Goal: Task Accomplishment & Management: Manage account settings

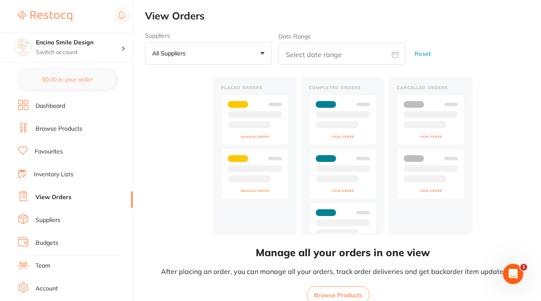
scroll to position [91, 0]
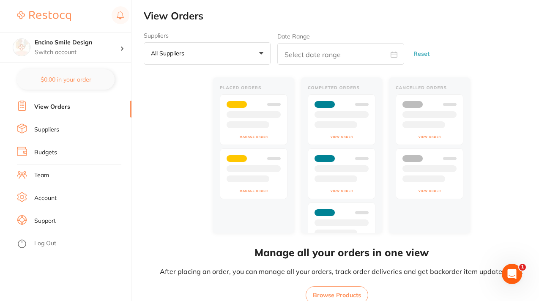
click at [61, 240] on li "Log Out" at bounding box center [73, 243] width 112 height 13
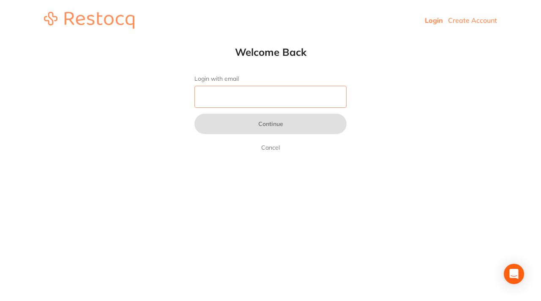
click at [236, 107] on input "Login with email" at bounding box center [271, 97] width 152 height 22
type input "rda@penroddental.com"
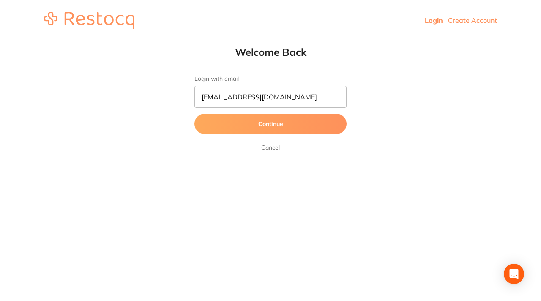
click at [289, 127] on button "Continue" at bounding box center [271, 124] width 152 height 20
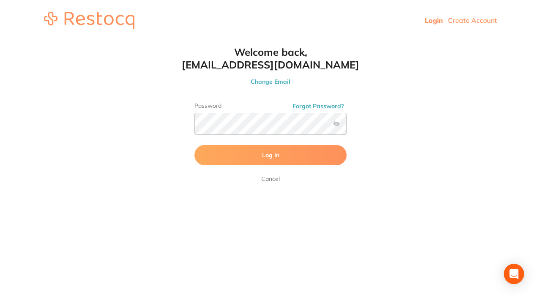
click at [227, 163] on button "Log In" at bounding box center [271, 155] width 152 height 20
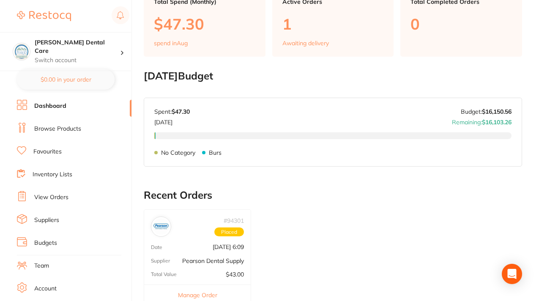
scroll to position [74, 0]
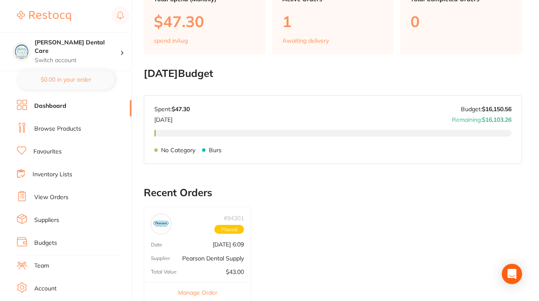
click at [161, 224] on img at bounding box center [161, 224] width 16 height 16
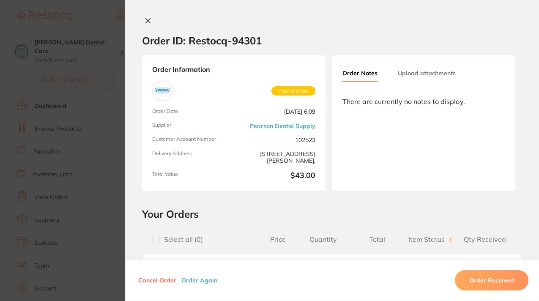
click at [212, 130] on div "Order Information Placed Order Order Date Sept 22 2025, 6:09 Supplier Pearson D…" at bounding box center [234, 122] width 184 height 135
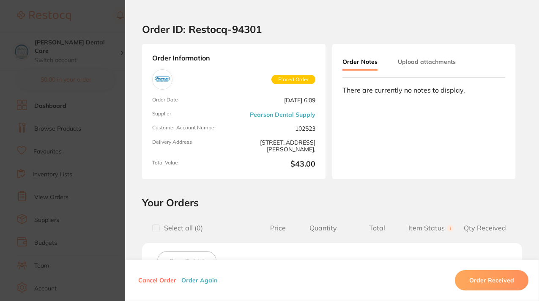
scroll to position [0, 0]
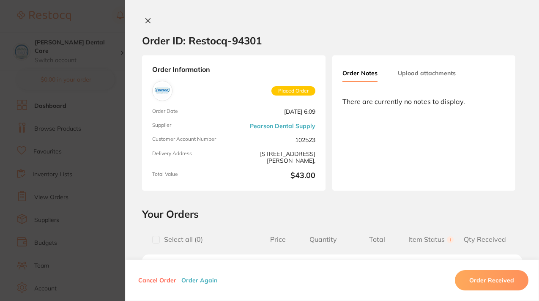
click at [104, 97] on section "Order ID: Restocq- 94301 Order Information Placed Order Order Date Sept 22 2025…" at bounding box center [269, 150] width 539 height 301
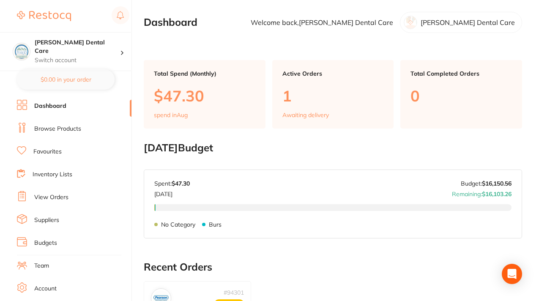
click at [56, 222] on link "Suppliers" at bounding box center [46, 220] width 25 height 8
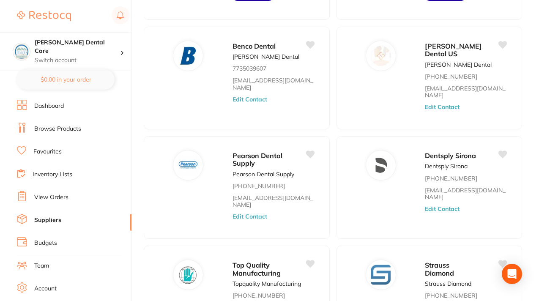
scroll to position [163, 0]
click at [306, 163] on div "Pearson Dental Supply Pearson Dental Supply (818) 362-2600 sales@pearsondental.…" at bounding box center [277, 189] width 89 height 81
click at [217, 182] on div "Pearson Dental Supply Pearson Dental Supply (818) 362-2600 sales@pearsondental.…" at bounding box center [237, 187] width 188 height 104
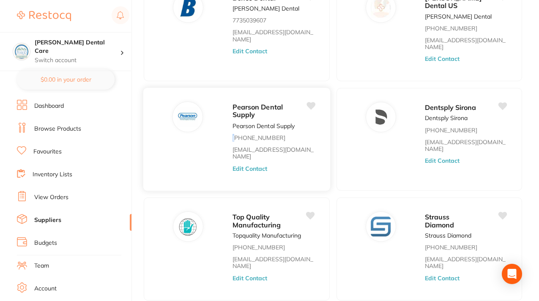
scroll to position [212, 0]
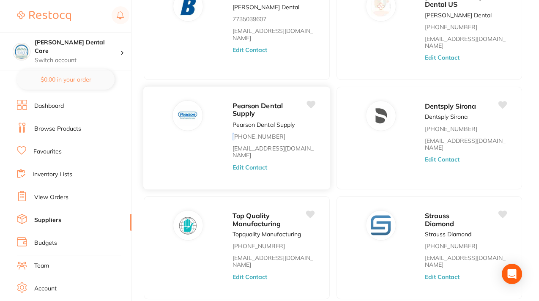
click at [259, 164] on button "Edit Contact" at bounding box center [250, 167] width 35 height 7
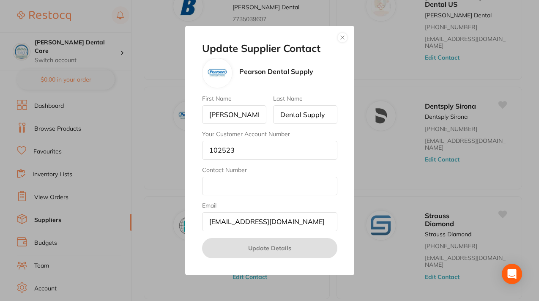
click at [343, 36] on button "button" at bounding box center [343, 38] width 10 height 10
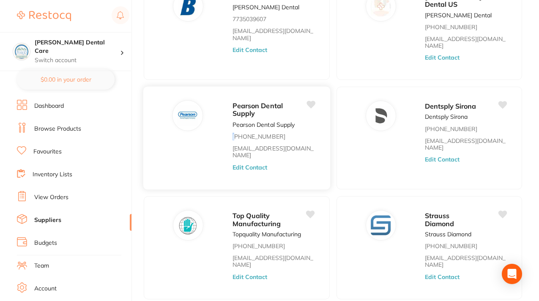
click at [256, 164] on button "Edit Contact" at bounding box center [250, 167] width 35 height 7
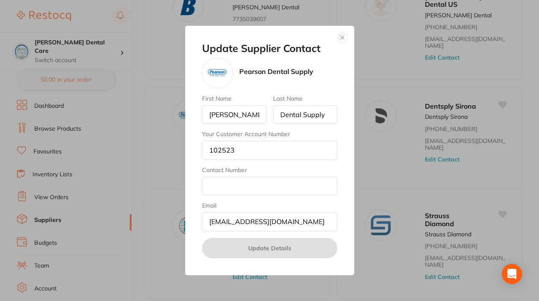
click at [341, 36] on button "button" at bounding box center [343, 38] width 10 height 10
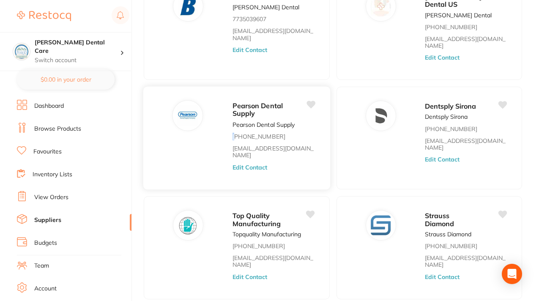
click at [259, 164] on button "Edit Contact" at bounding box center [250, 167] width 35 height 7
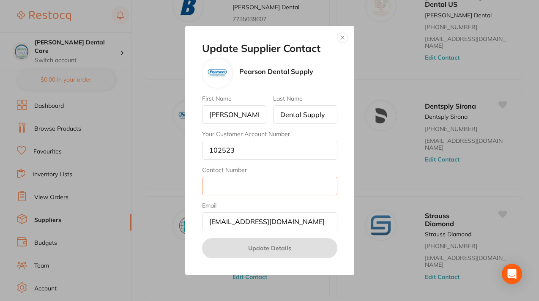
click at [235, 187] on input "Contact Number" at bounding box center [269, 186] width 135 height 19
type input "C"
click at [249, 118] on input "Pearson" at bounding box center [234, 114] width 64 height 19
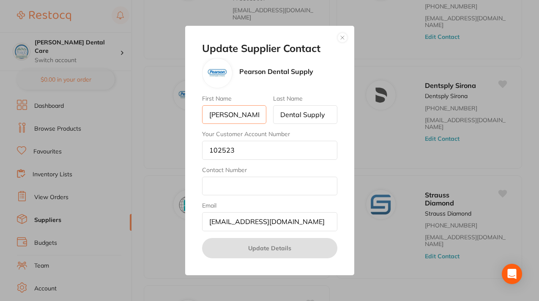
scroll to position [249, 0]
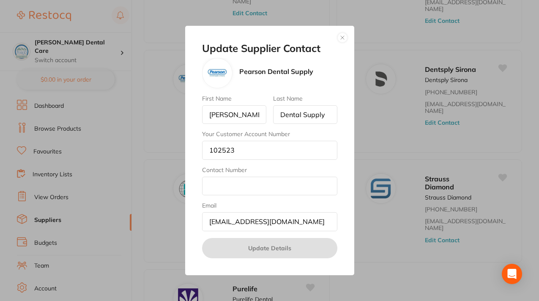
click at [343, 36] on button "button" at bounding box center [343, 38] width 10 height 10
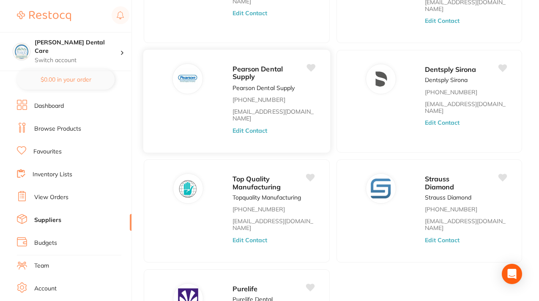
click at [264, 127] on button "Edit Contact" at bounding box center [250, 130] width 35 height 7
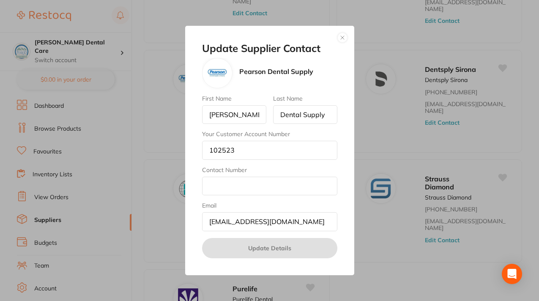
scroll to position [0, 0]
click at [235, 183] on input "Contact Number" at bounding box center [269, 186] width 135 height 19
type input "Kim"
click at [344, 37] on button "button" at bounding box center [343, 38] width 10 height 10
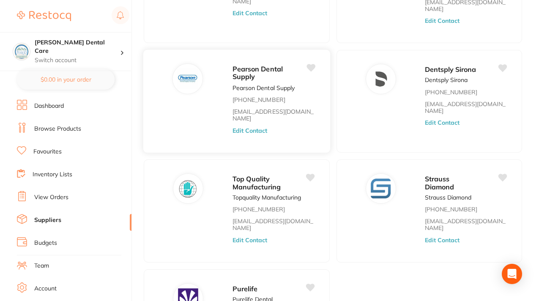
click at [259, 127] on button "Edit Contact" at bounding box center [250, 130] width 35 height 7
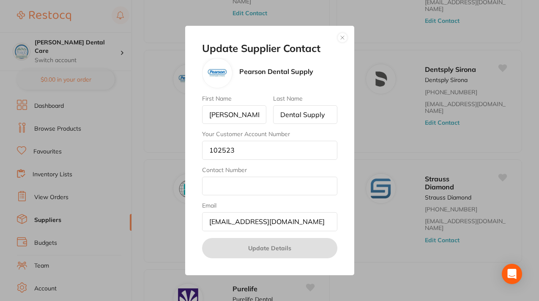
click at [344, 36] on button "button" at bounding box center [343, 38] width 10 height 10
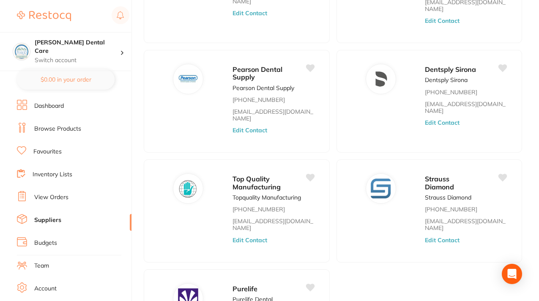
click at [53, 198] on link "View Orders" at bounding box center [51, 197] width 34 height 8
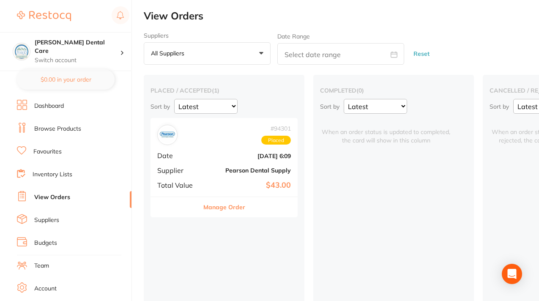
click at [217, 146] on div "# 94301 Placed Date Sept 22 2025, 6:09 Supplier Pearson Dental Supply Total Val…" at bounding box center [224, 157] width 147 height 78
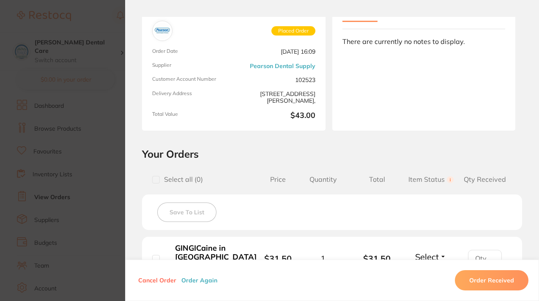
scroll to position [61, 0]
click at [239, 114] on b "$43.00" at bounding box center [276, 114] width 78 height 9
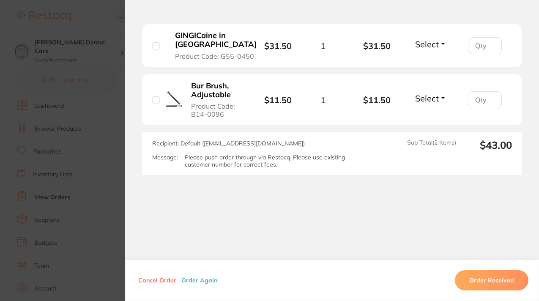
scroll to position [32, 0]
